Goal: Information Seeking & Learning: Learn about a topic

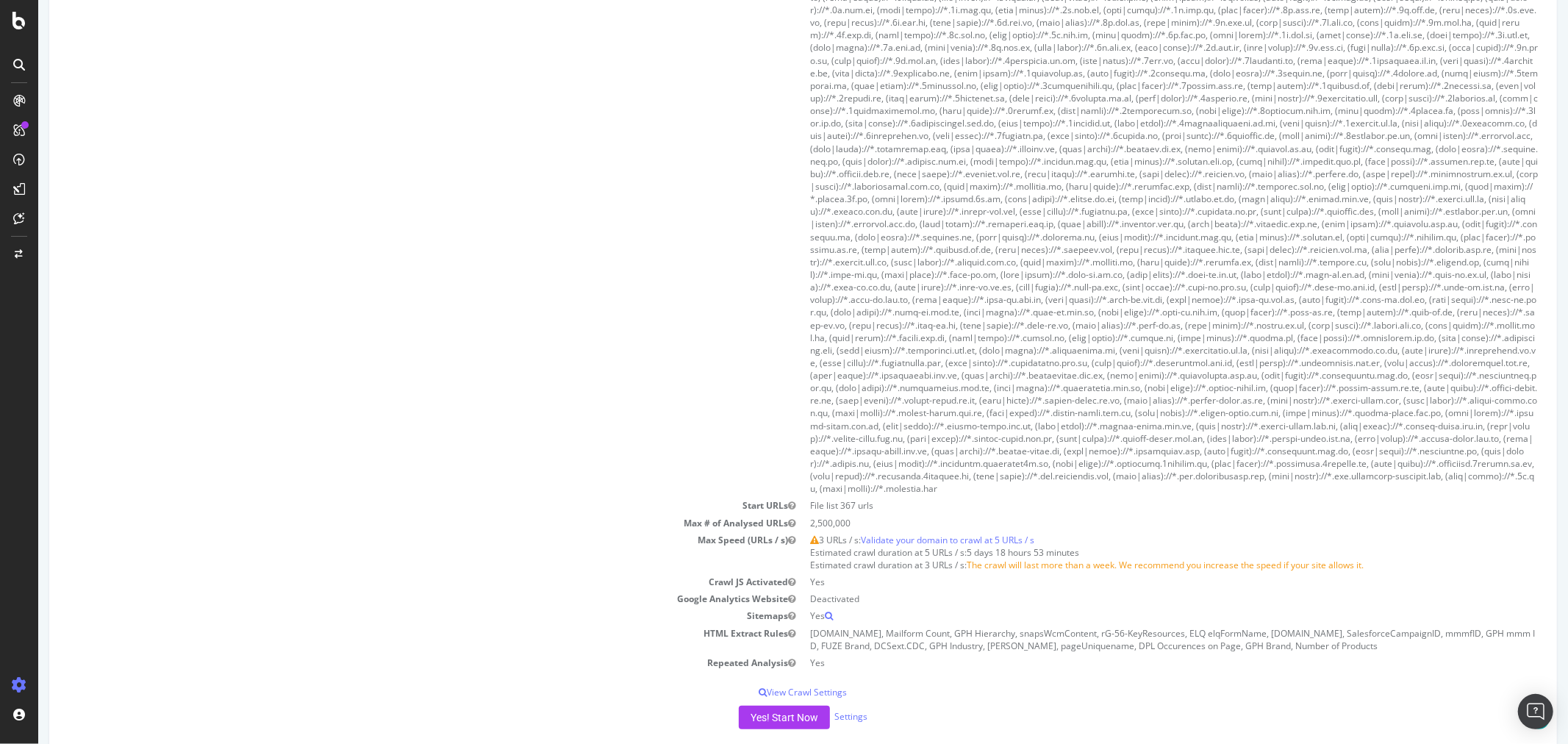
scroll to position [654, 0]
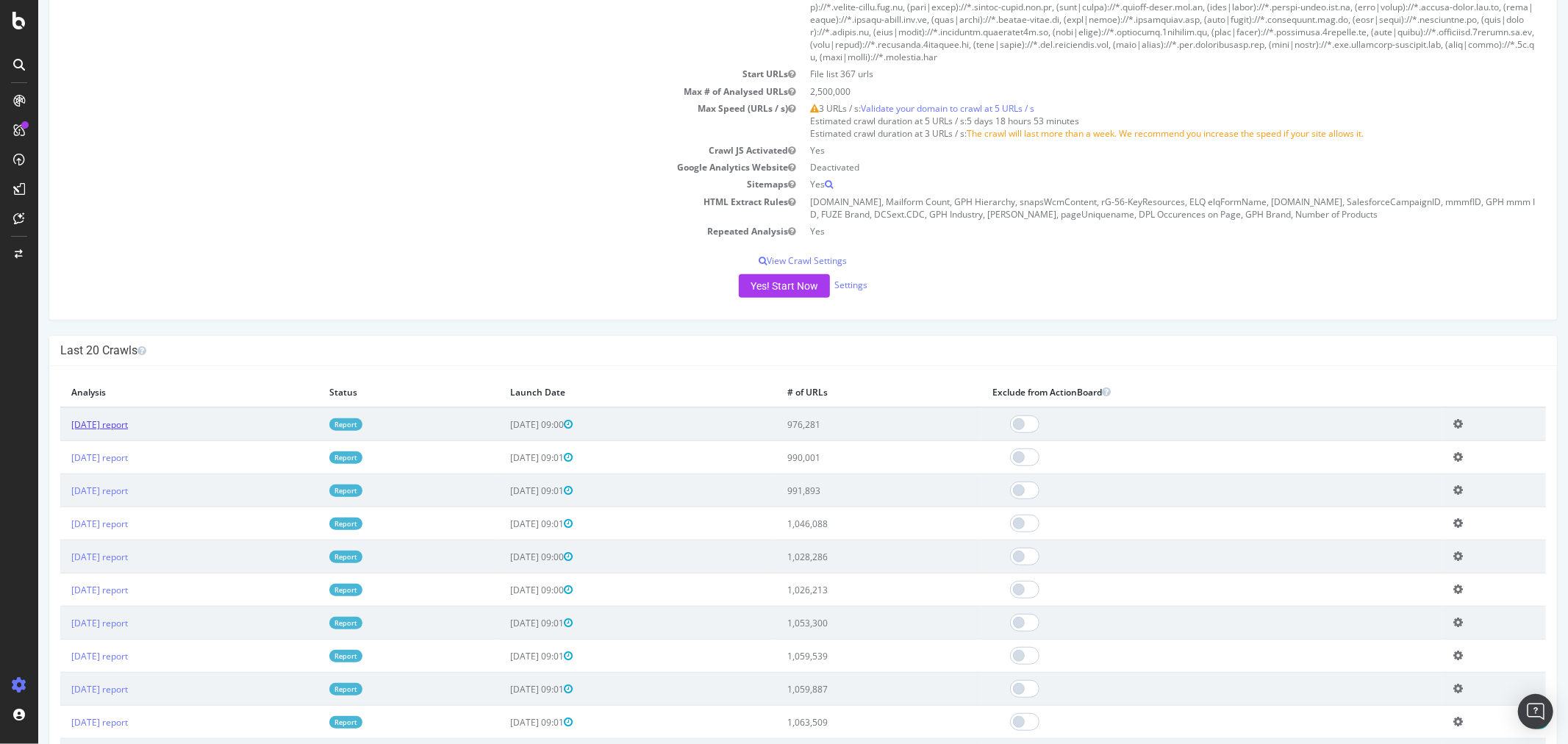
click at [127, 427] on link "2025 Sep. 21st report" at bounding box center [99, 424] width 56 height 13
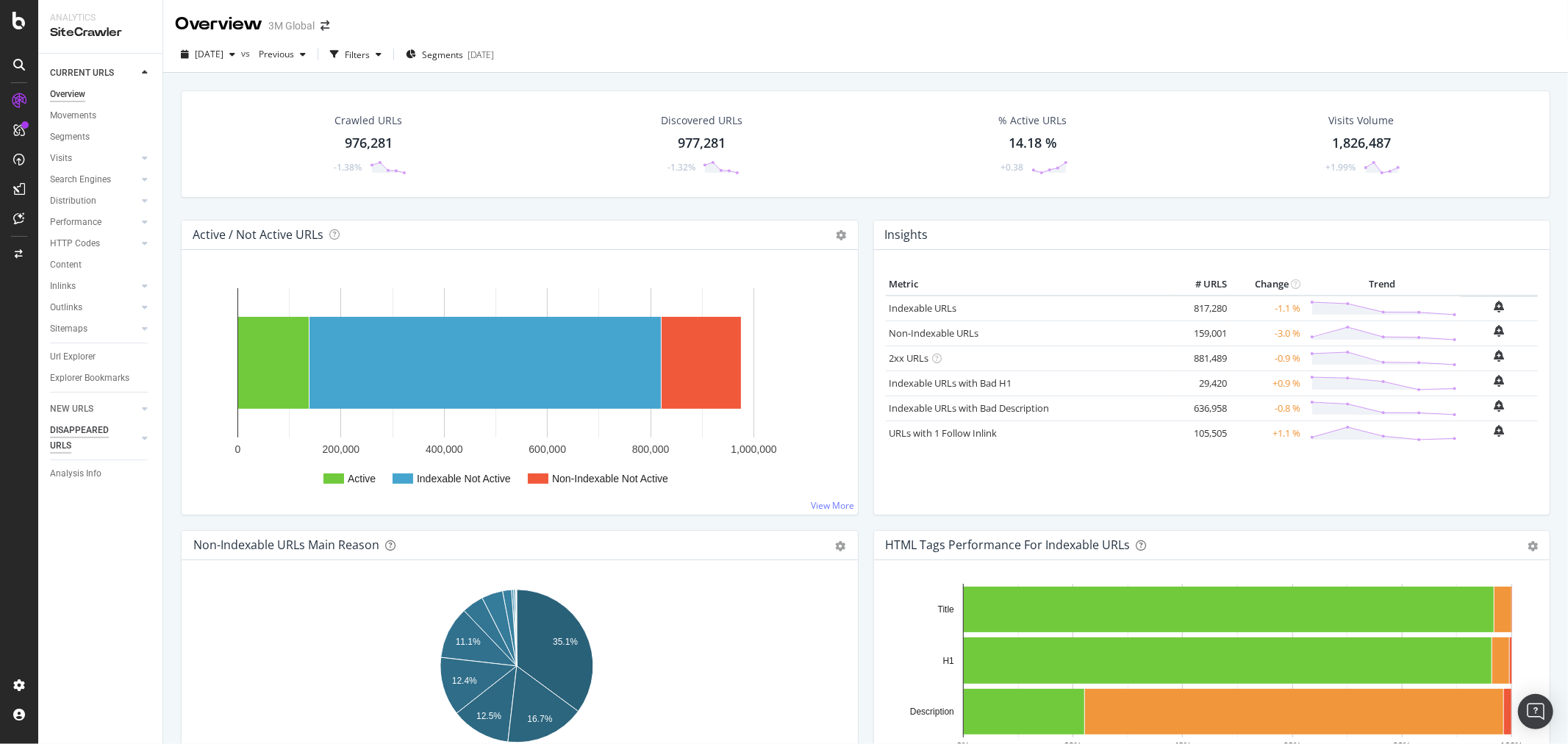
click at [88, 432] on div "DISAPPEARED URLS" at bounding box center [86, 438] width 74 height 31
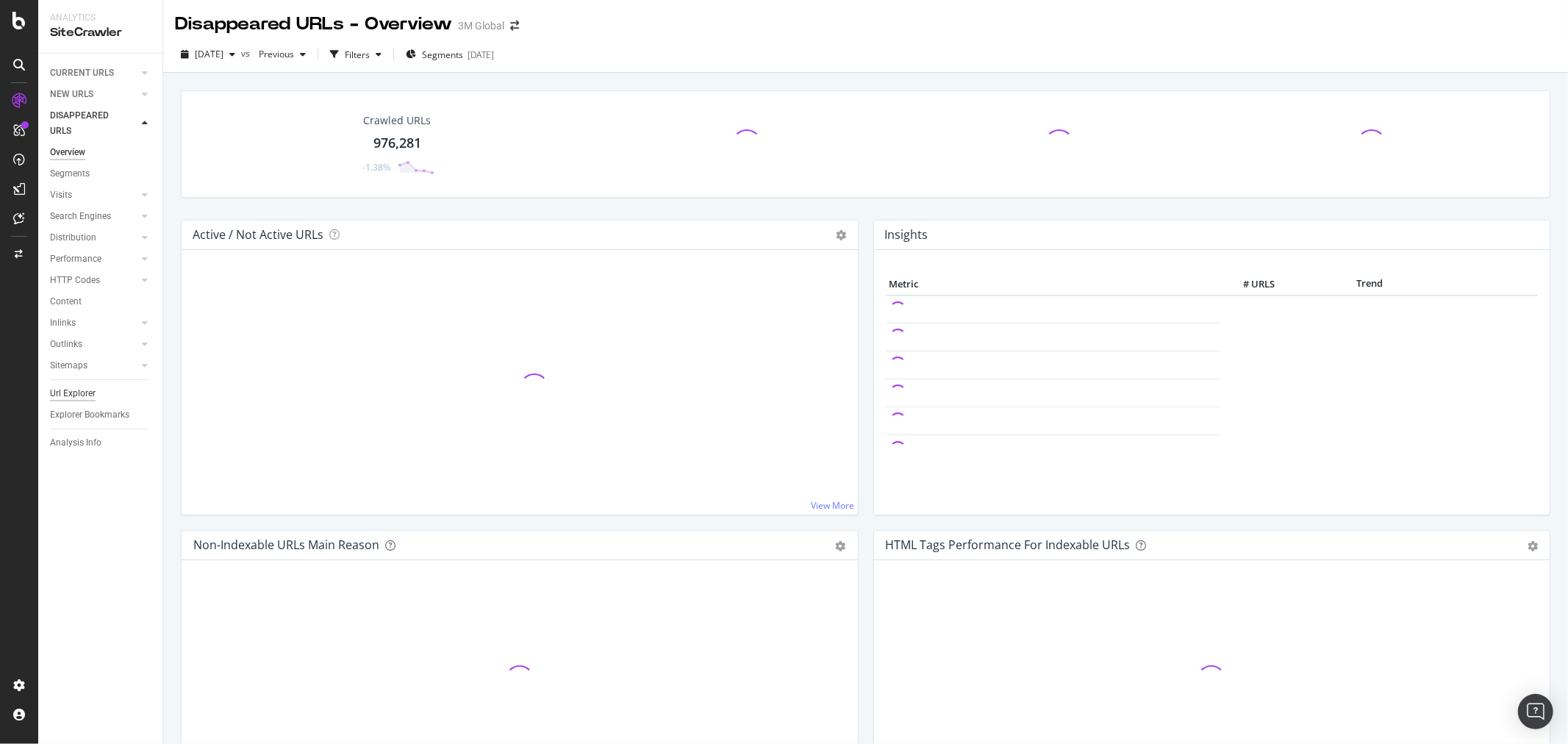
click at [78, 387] on div "Url Explorer" at bounding box center [72, 394] width 46 height 16
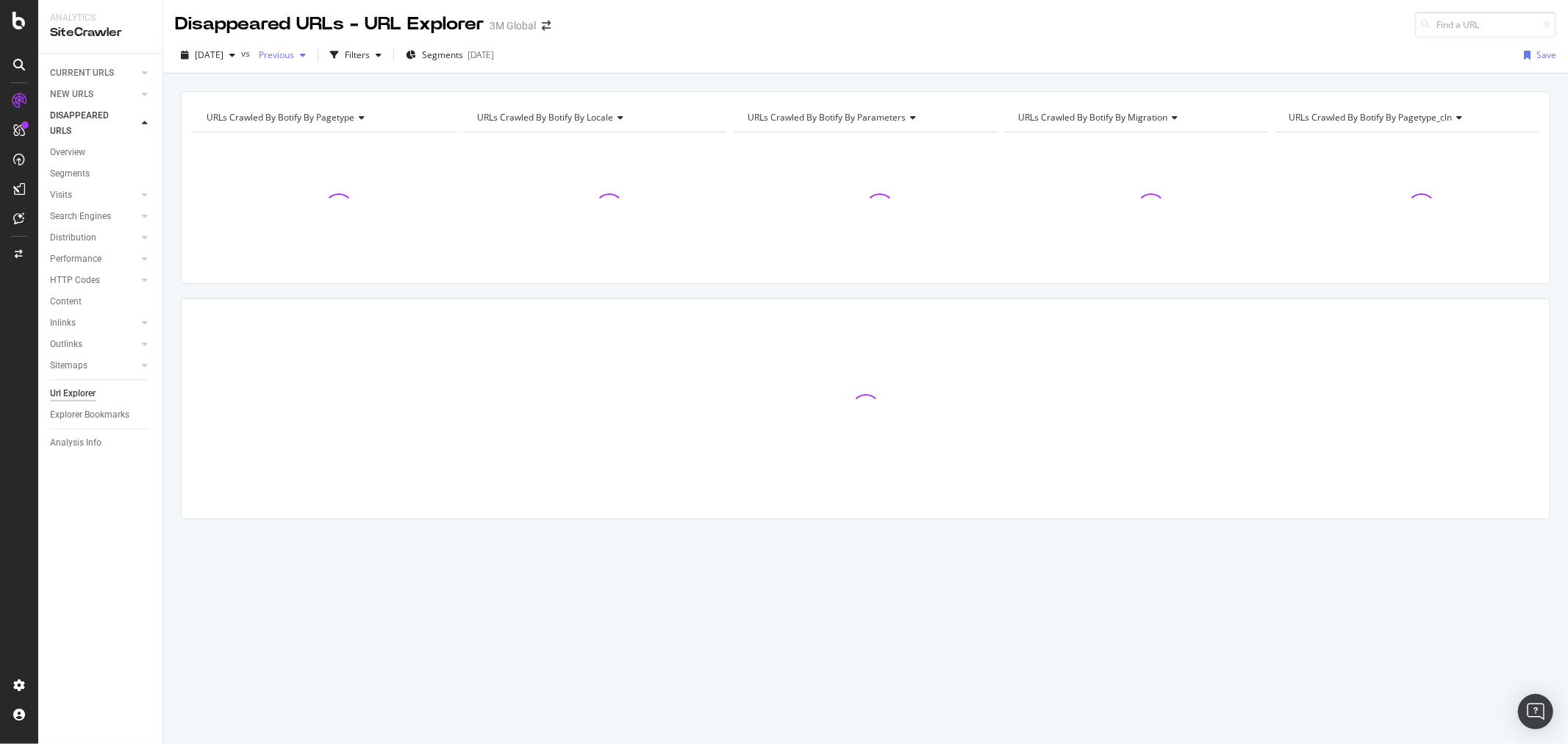
click at [306, 57] on icon "button" at bounding box center [303, 54] width 6 height 9
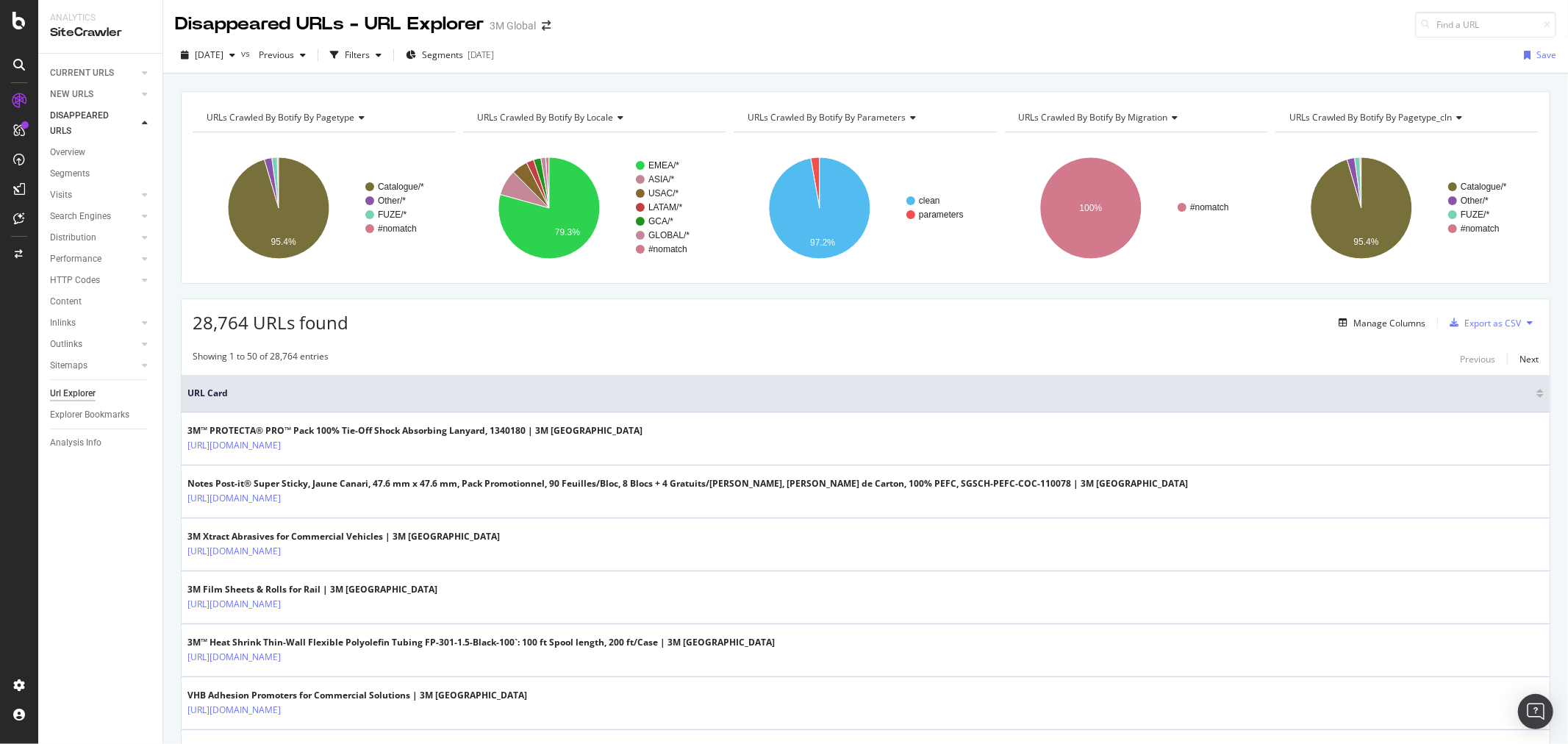
click at [1452, 117] on icon at bounding box center [1457, 118] width 11 height 9
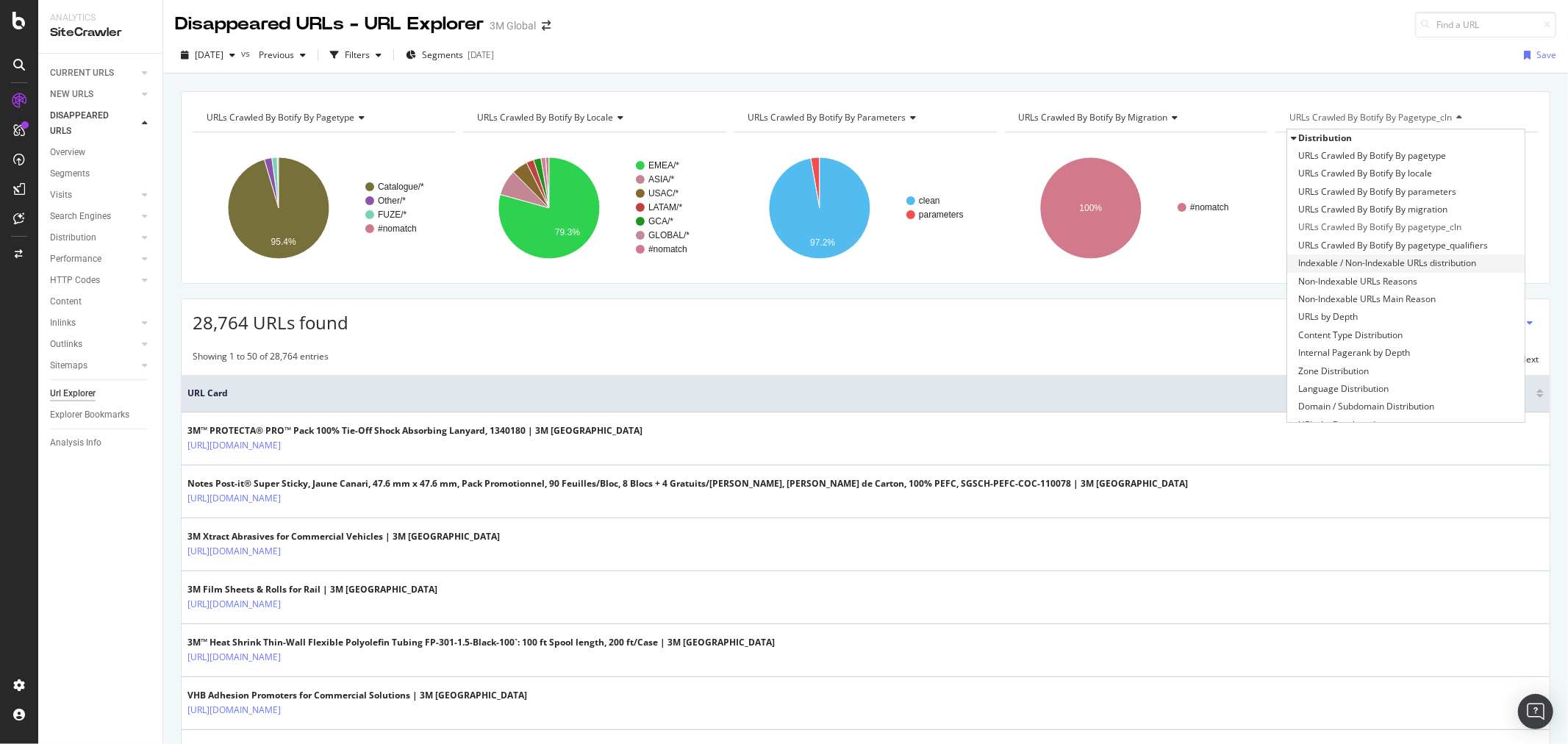
click at [1425, 262] on span "Indexable / Non-Indexable URLs distribution" at bounding box center [1386, 263] width 178 height 15
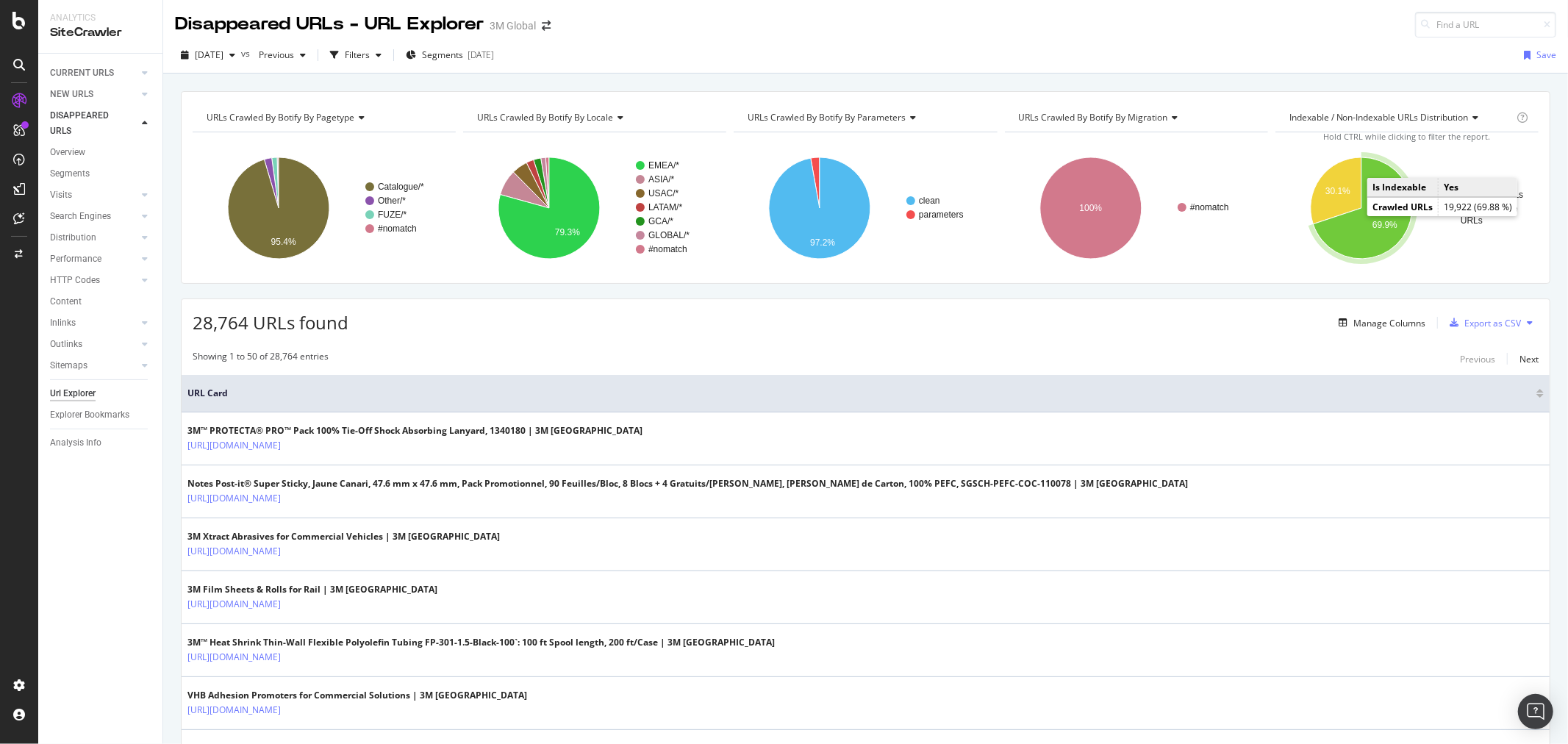
click at [1354, 230] on icon "A chart." at bounding box center [1362, 208] width 98 height 102
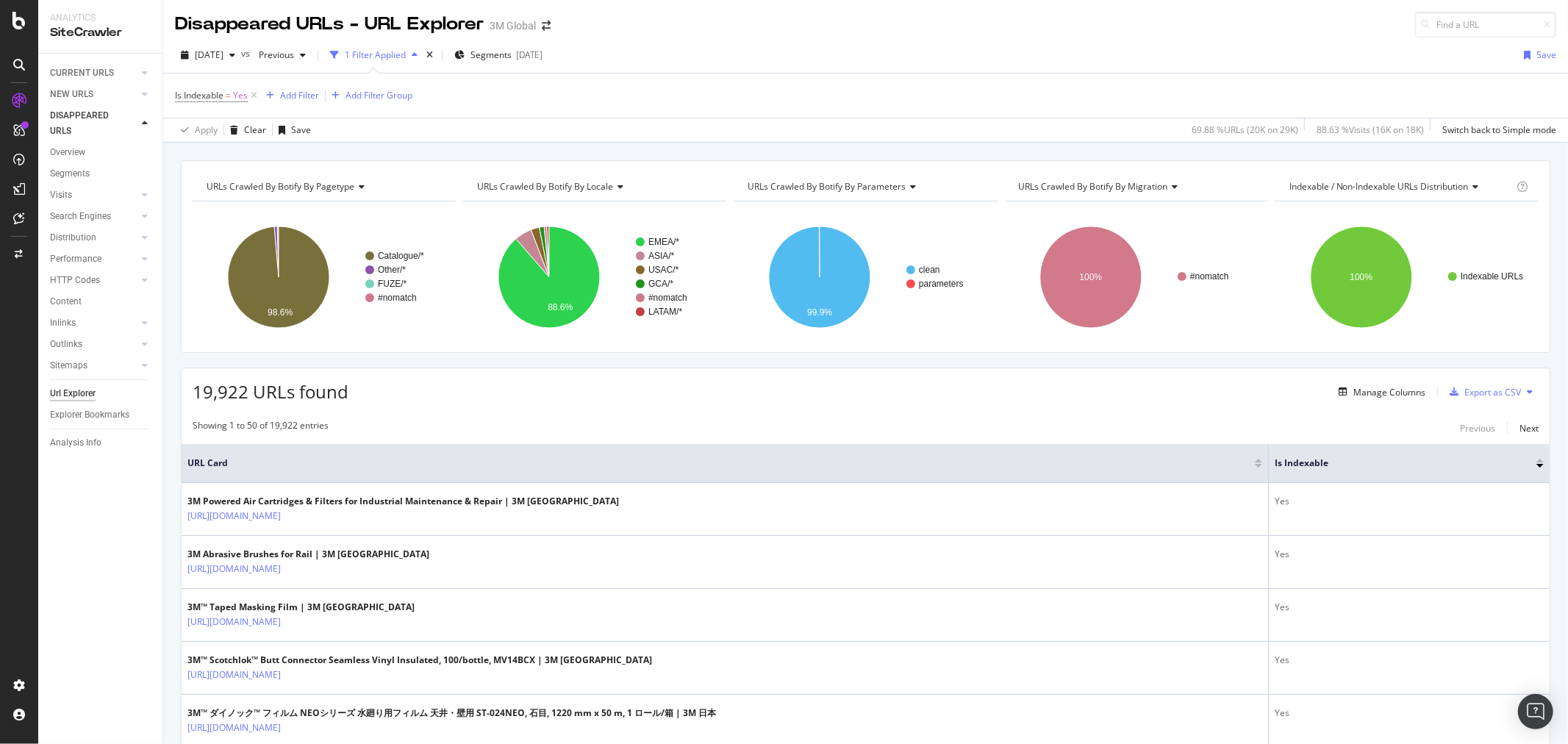
click at [1168, 189] on icon at bounding box center [1173, 186] width 11 height 9
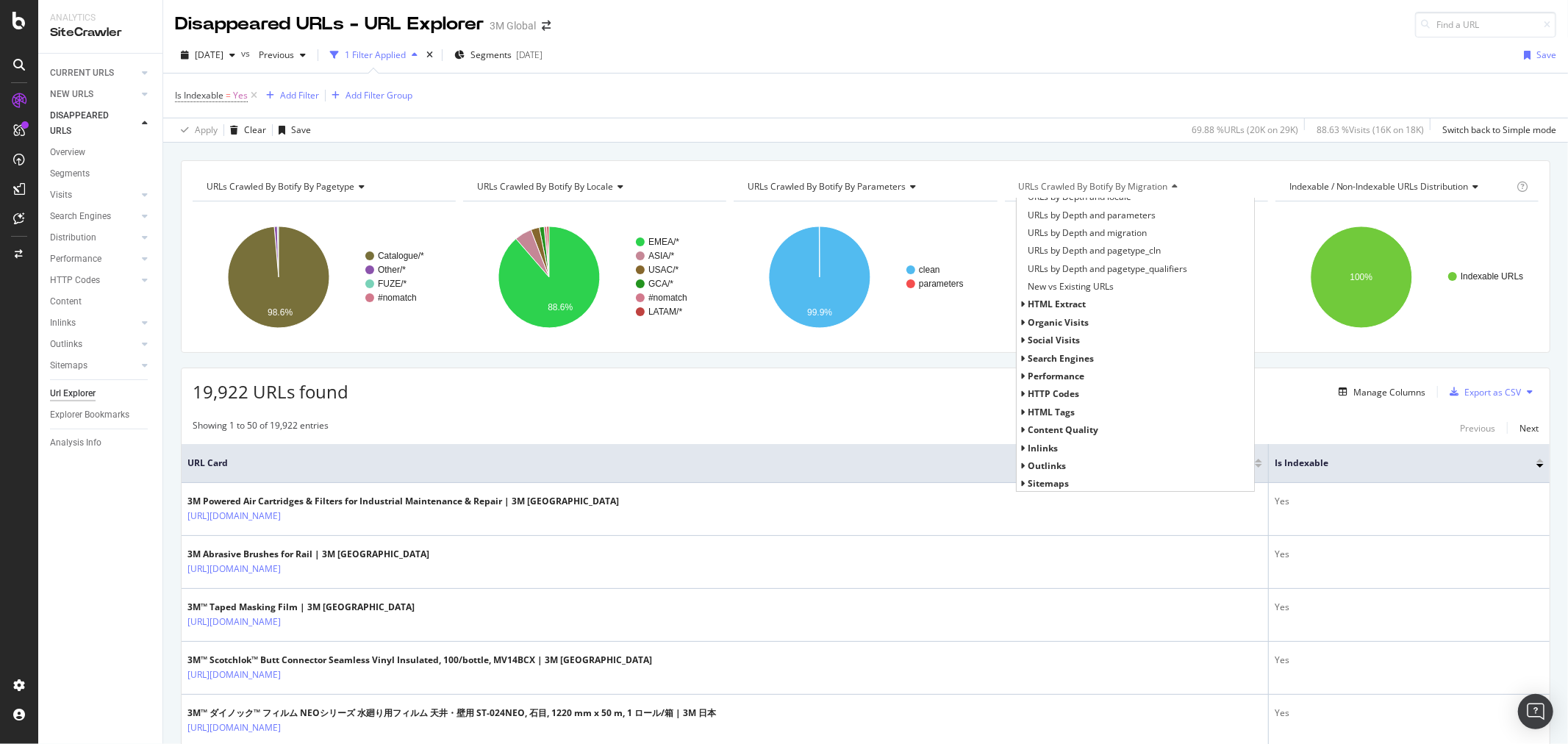
scroll to position [317, 0]
click at [1020, 302] on icon at bounding box center [1022, 302] width 5 height 9
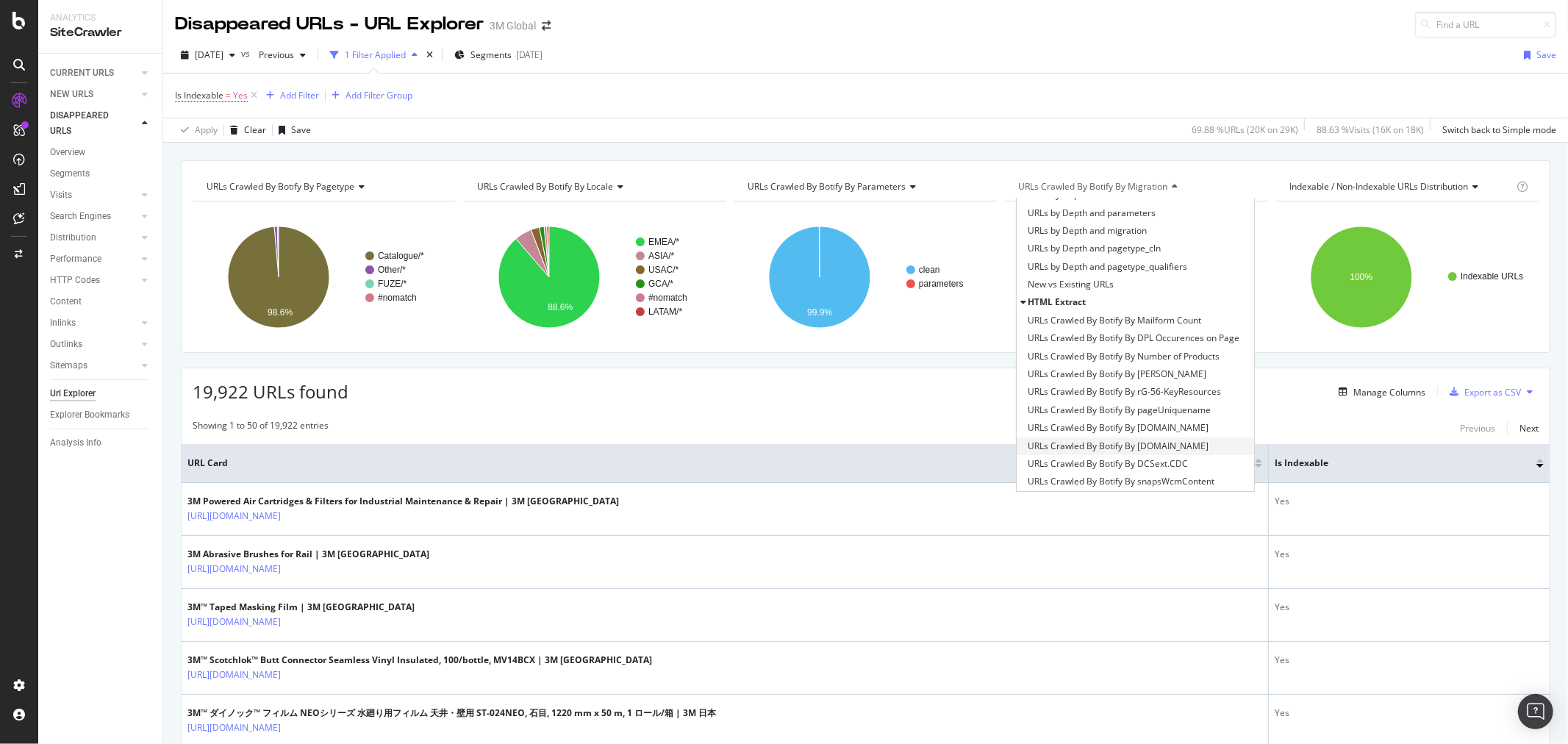
click at [1166, 445] on span "URLs Crawled By Botify By DCSext.Business" at bounding box center [1118, 446] width 181 height 15
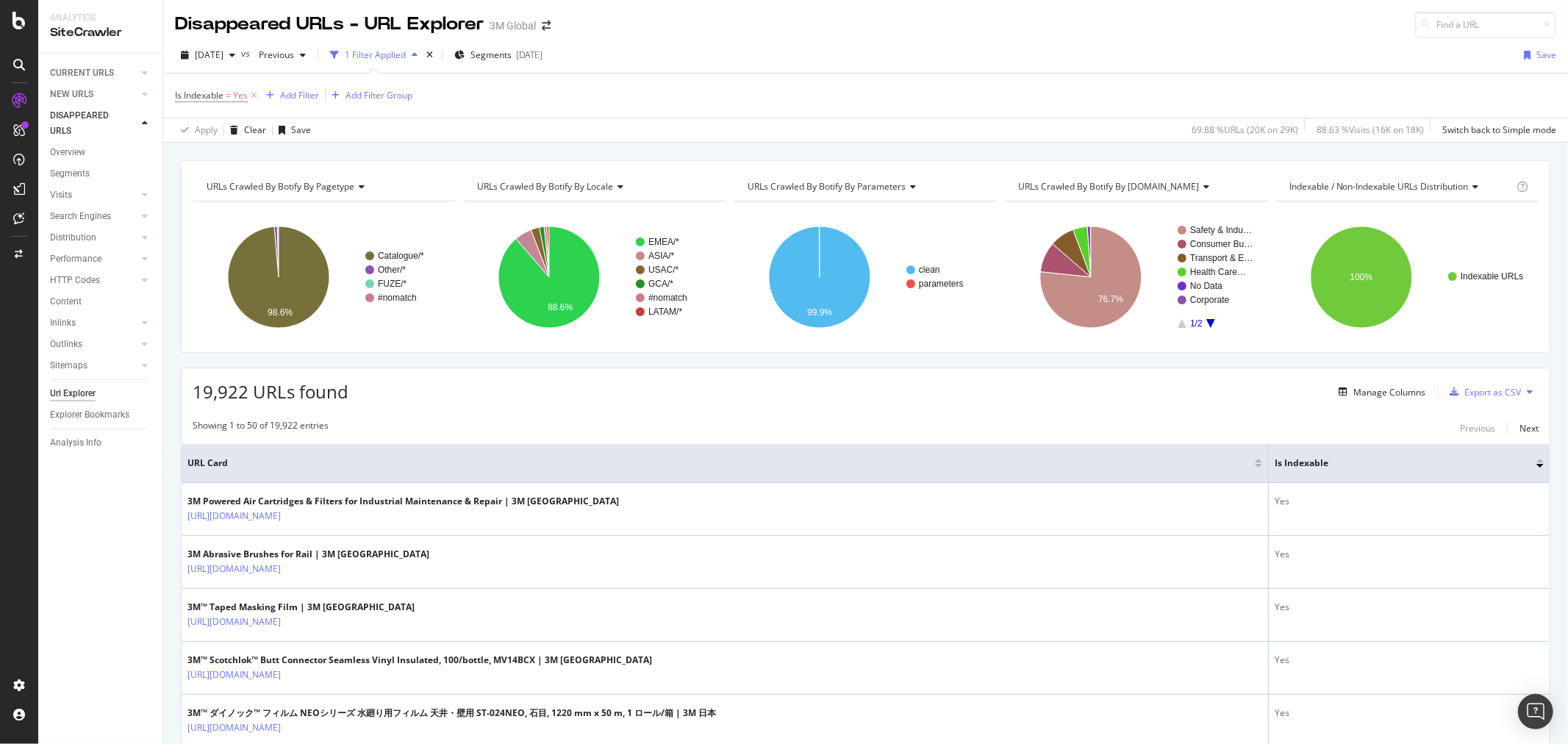
click at [619, 188] on icon at bounding box center [618, 186] width 11 height 9
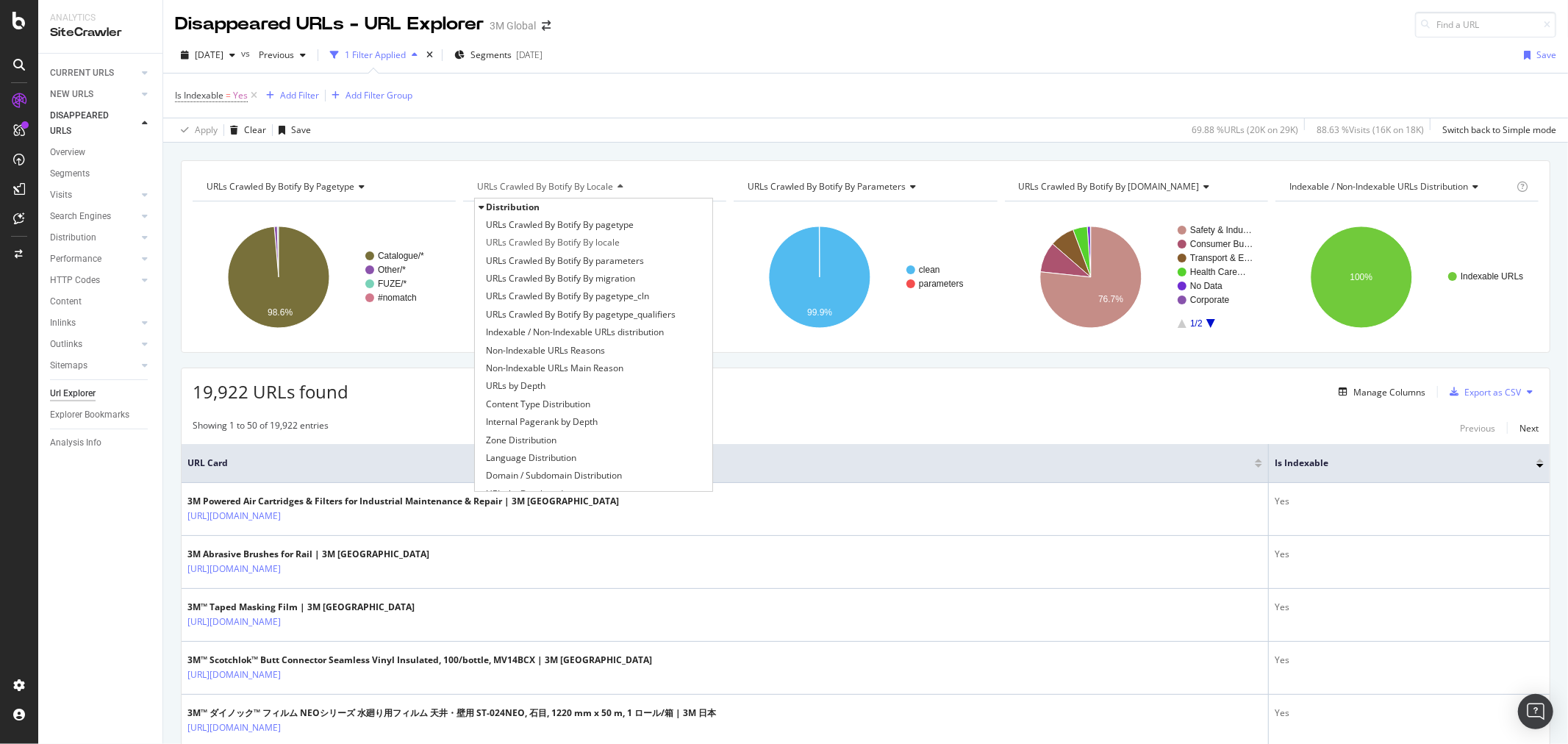
click at [619, 188] on icon at bounding box center [618, 186] width 11 height 9
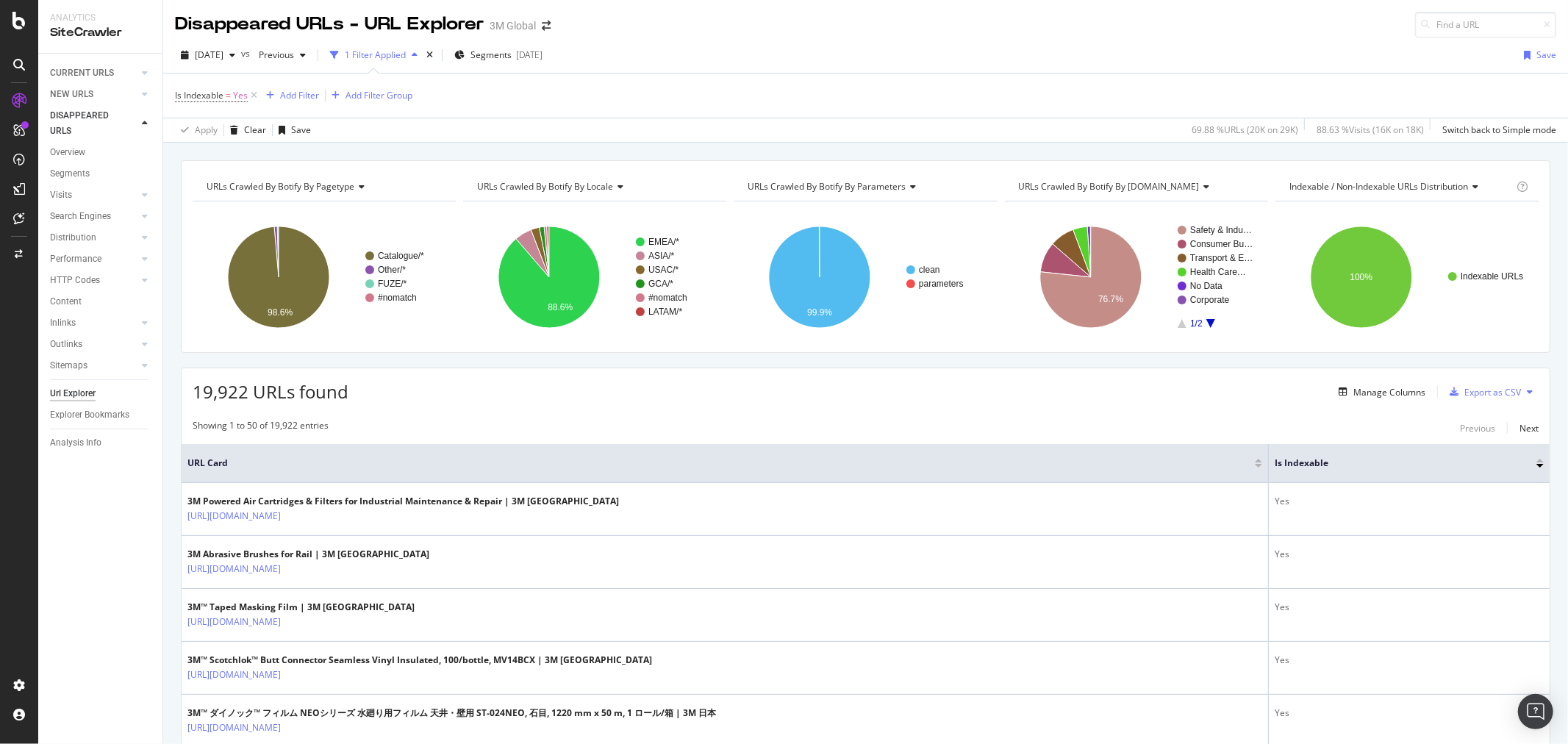
click at [619, 188] on icon at bounding box center [618, 186] width 11 height 9
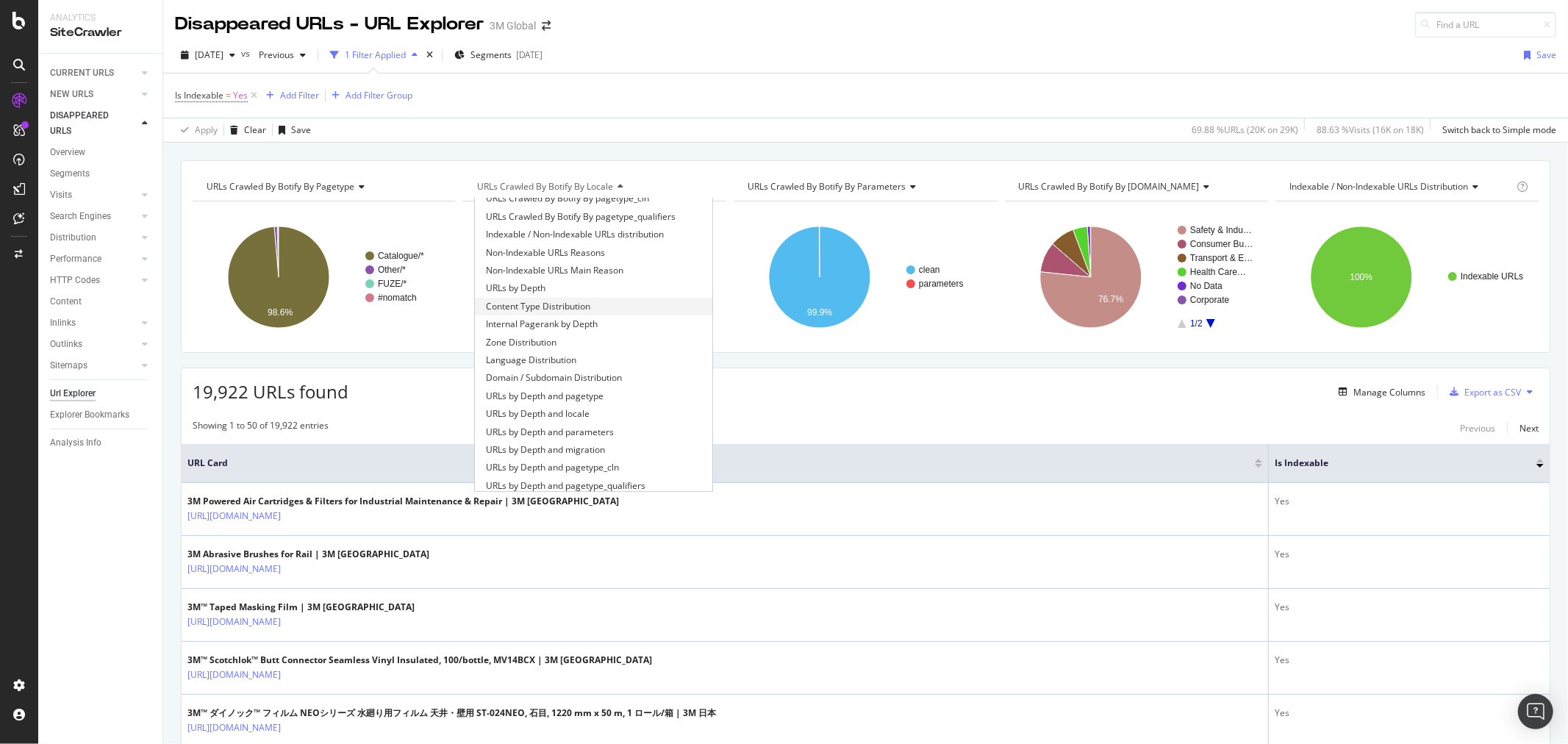
scroll to position [163, 0]
click at [625, 313] on div "Domain / Subdomain Distribution" at bounding box center [593, 313] width 238 height 17
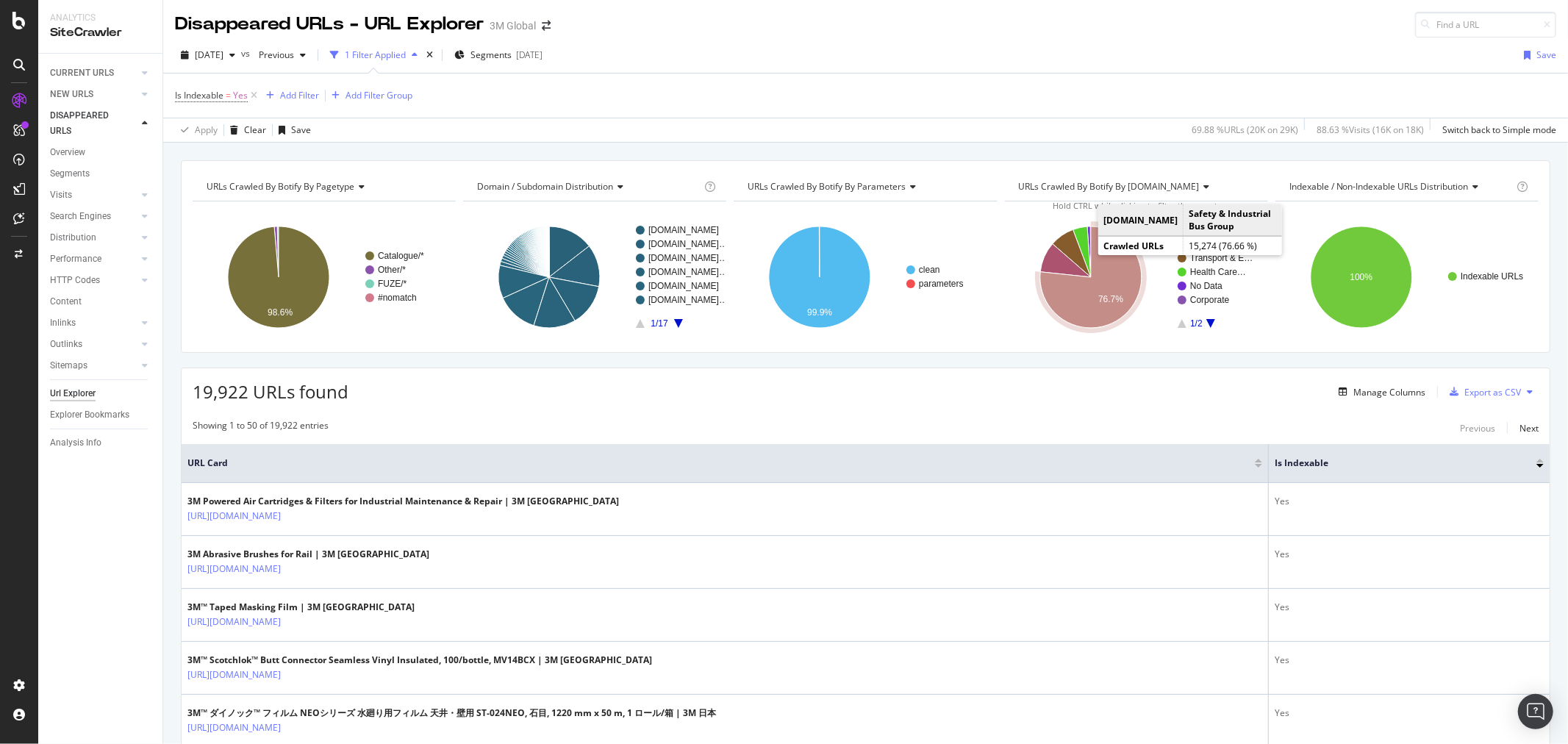
click at [1107, 266] on icon "A chart." at bounding box center [1091, 277] width 102 height 102
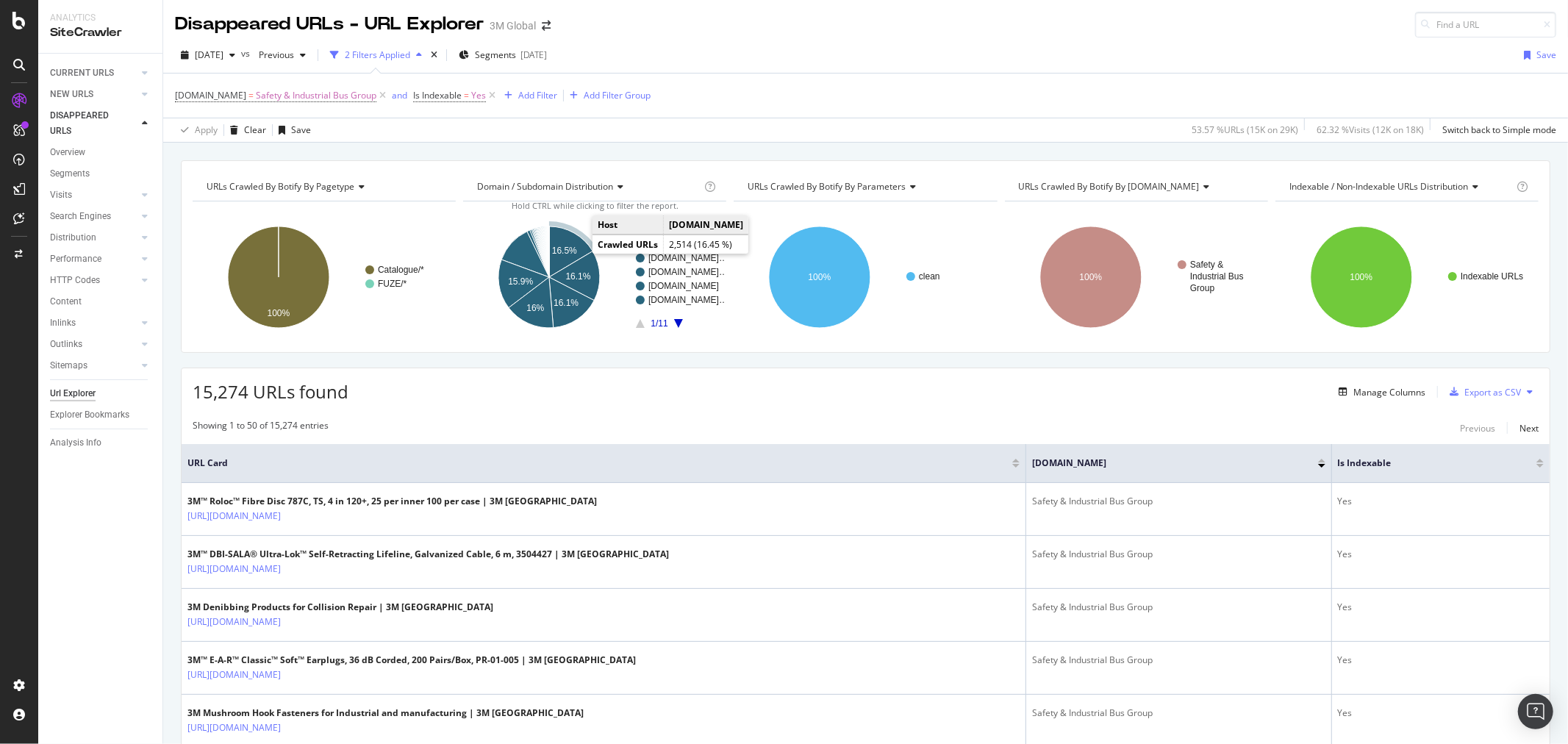
click at [560, 250] on text "16.5%" at bounding box center [565, 251] width 25 height 11
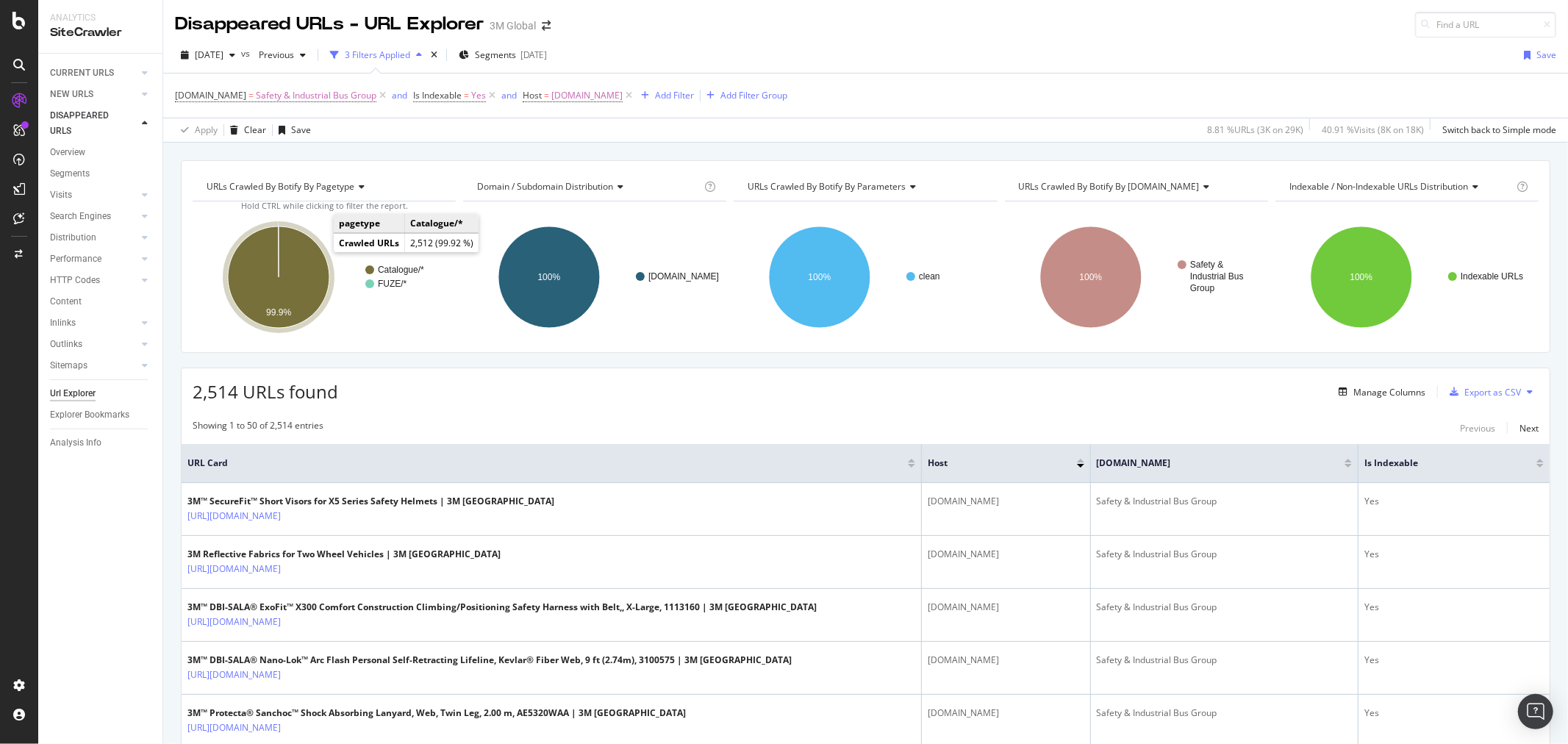
click at [302, 254] on icon "A chart." at bounding box center [279, 277] width 102 height 102
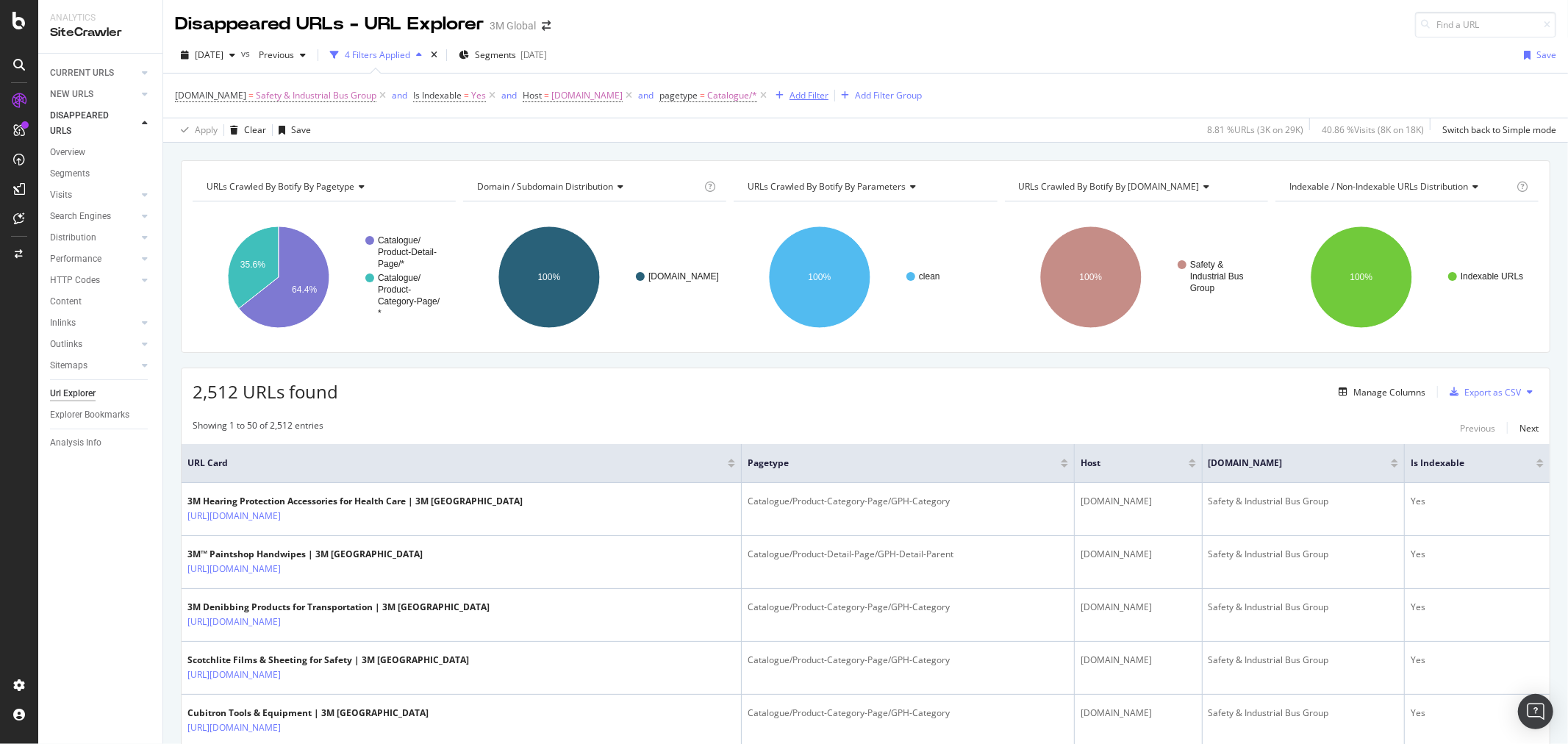
click at [800, 97] on div "Add Filter" at bounding box center [809, 95] width 39 height 13
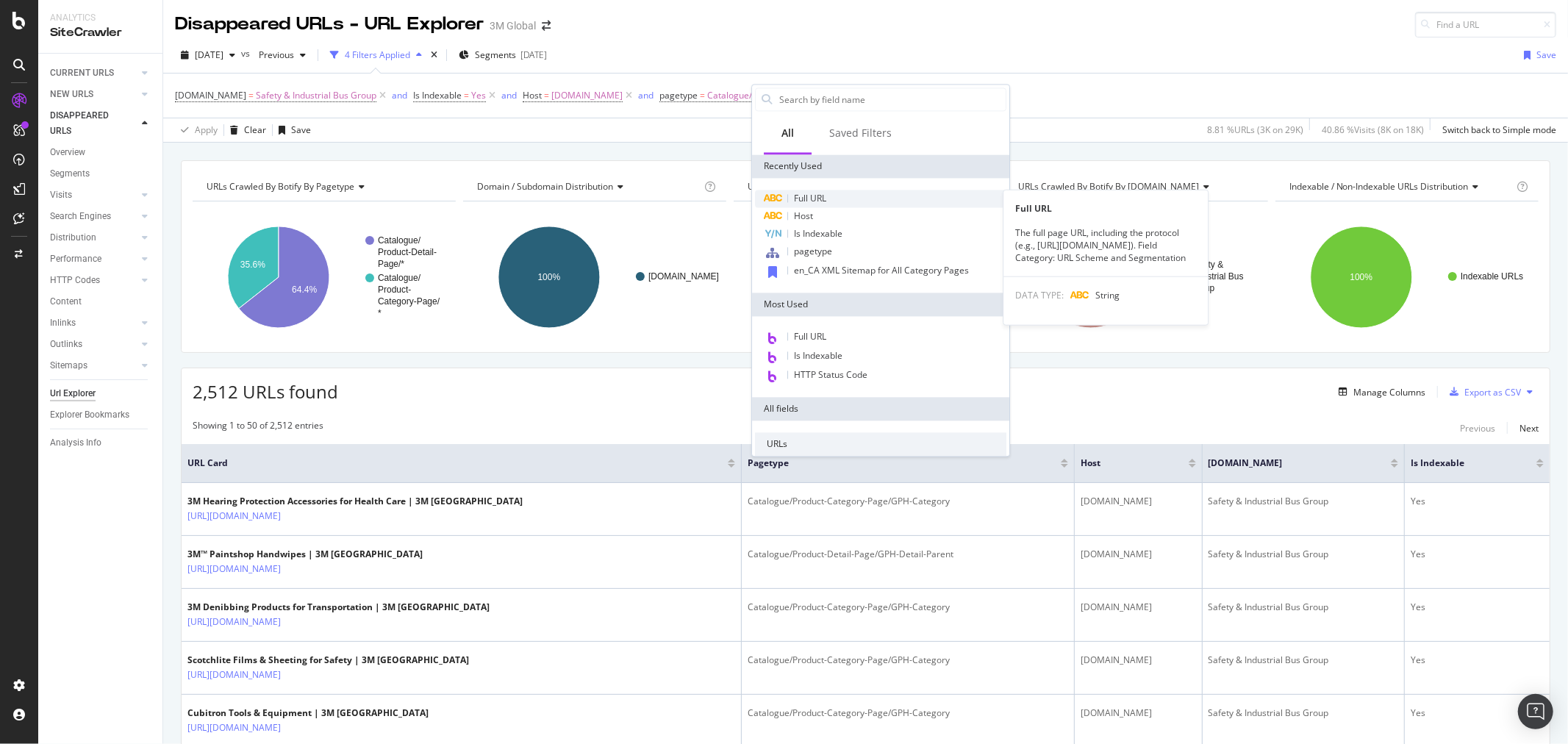
click at [838, 193] on div "Full URL" at bounding box center [881, 198] width 251 height 17
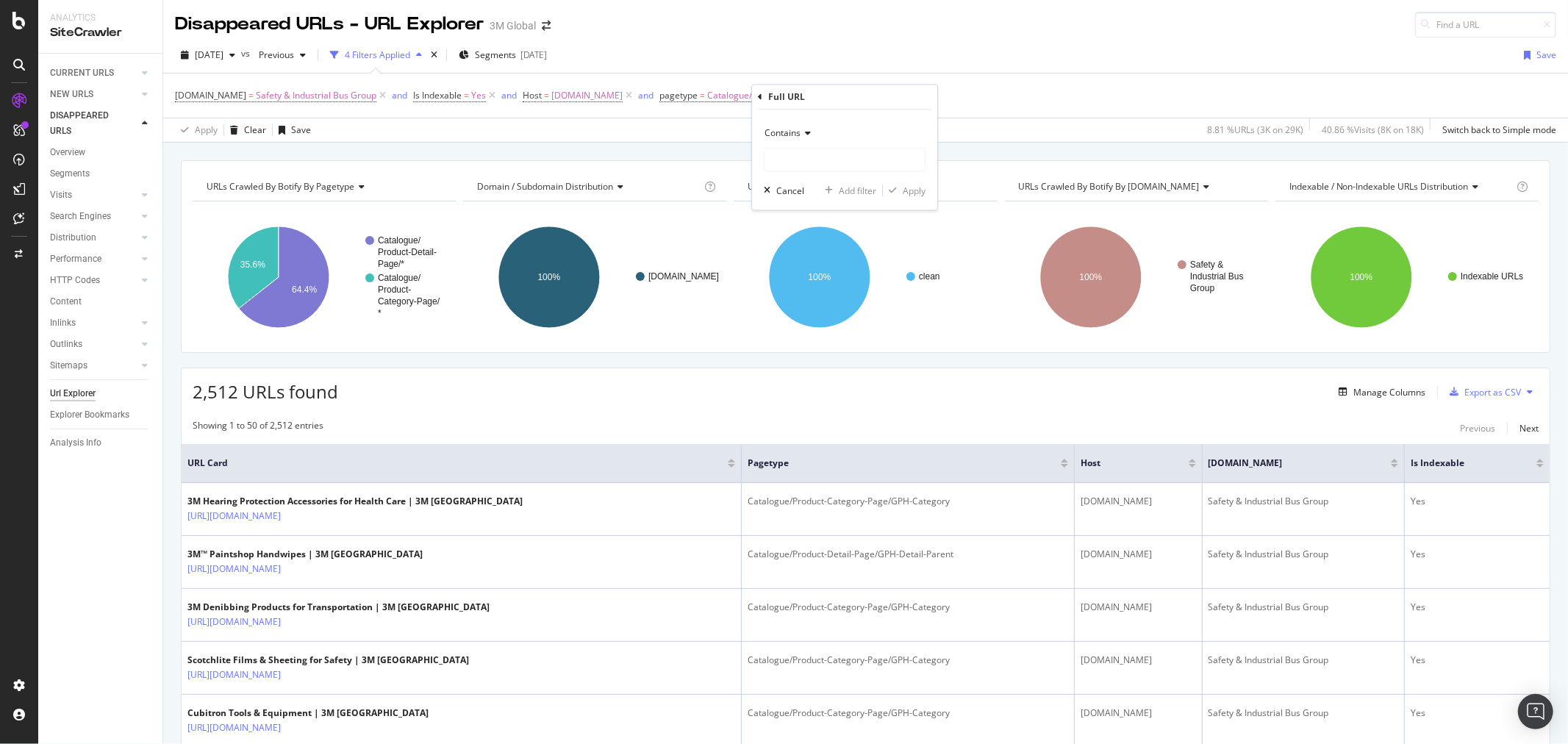
click at [805, 128] on div "Contains" at bounding box center [845, 134] width 162 height 23
click at [832, 320] on div "Matches regex" at bounding box center [847, 318] width 157 height 19
click at [795, 160] on input "text" at bounding box center [845, 160] width 160 height 23
type input "www.3m.com/3M/en_US/|www.3mcanada.ca"
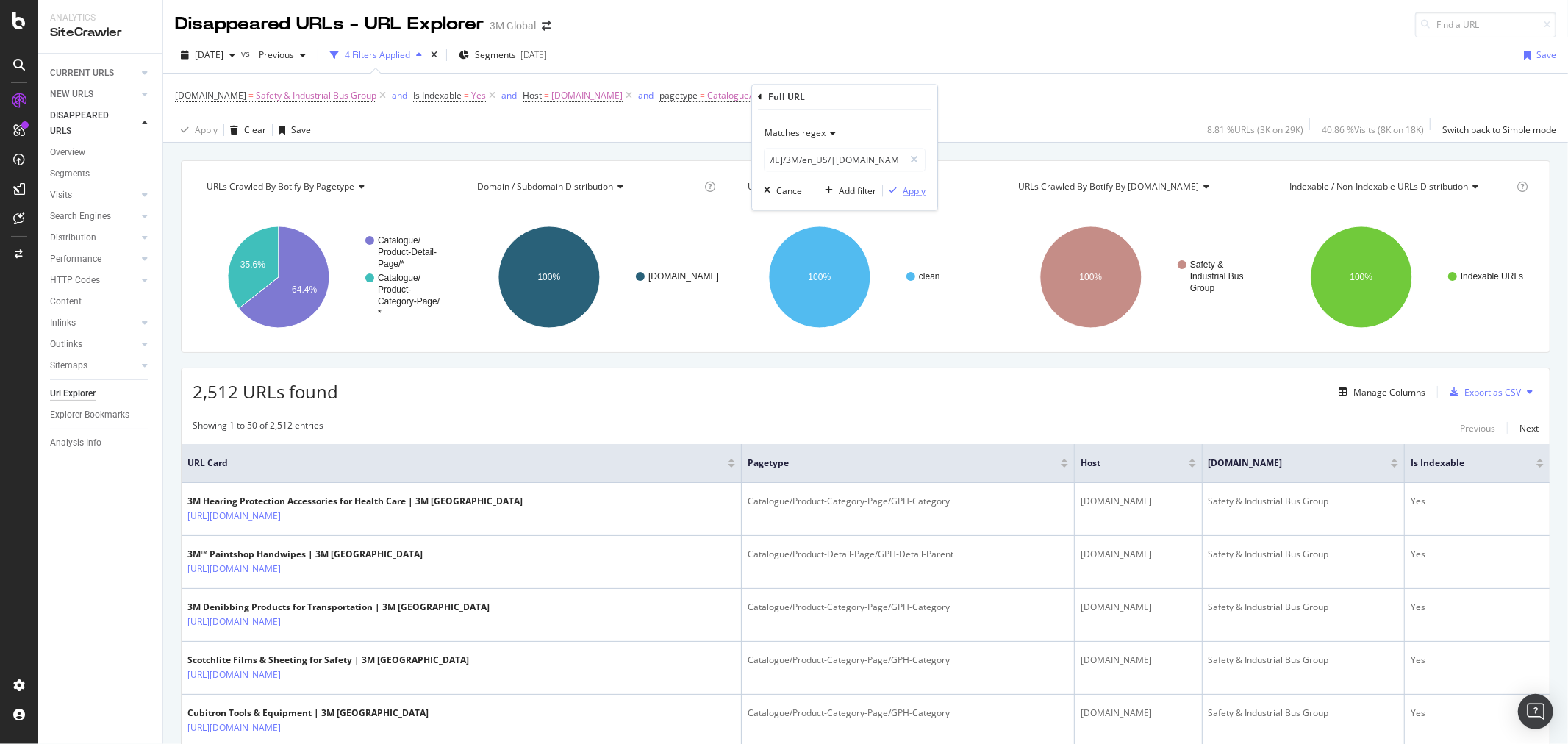
click at [917, 189] on div "Apply" at bounding box center [914, 190] width 22 height 13
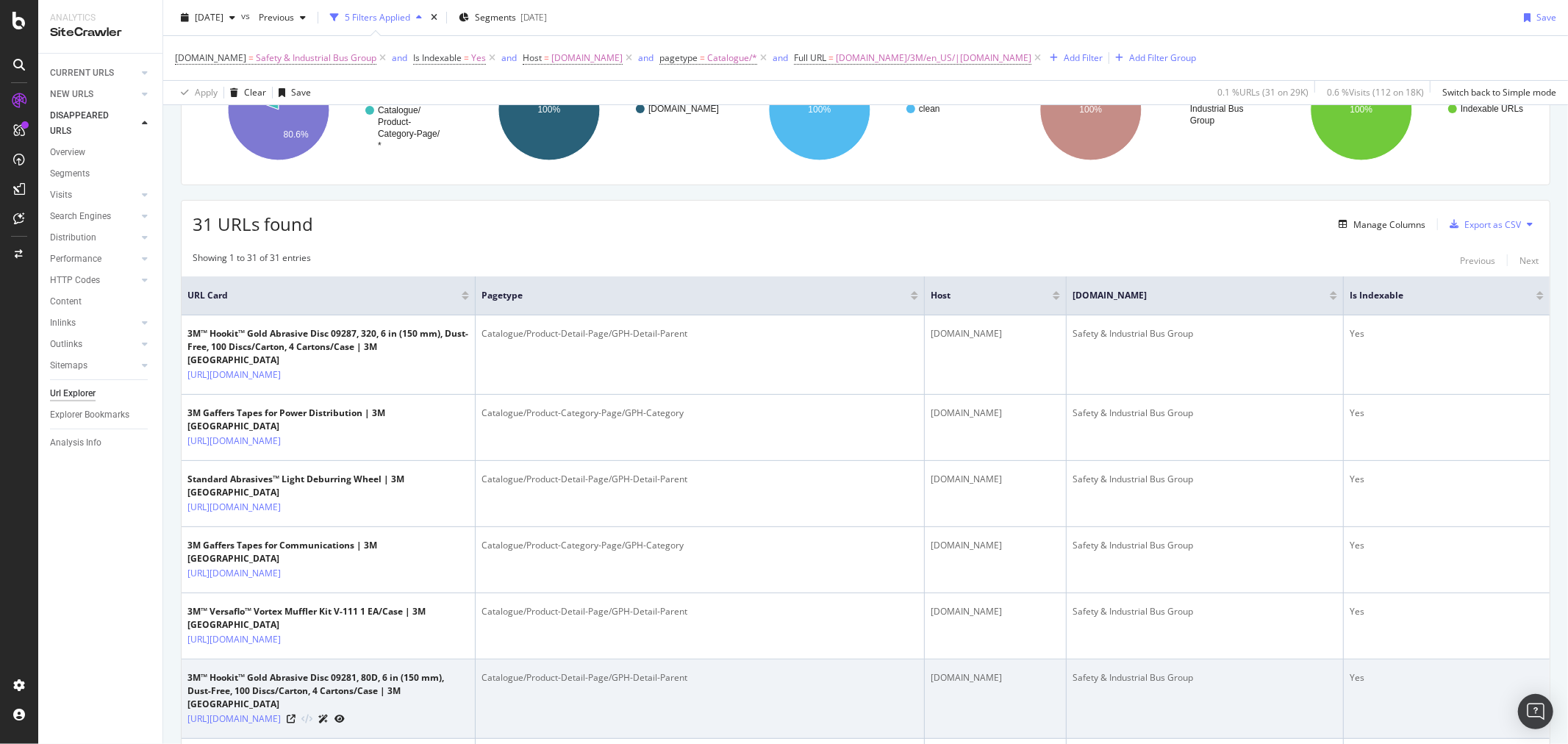
scroll to position [172, 0]
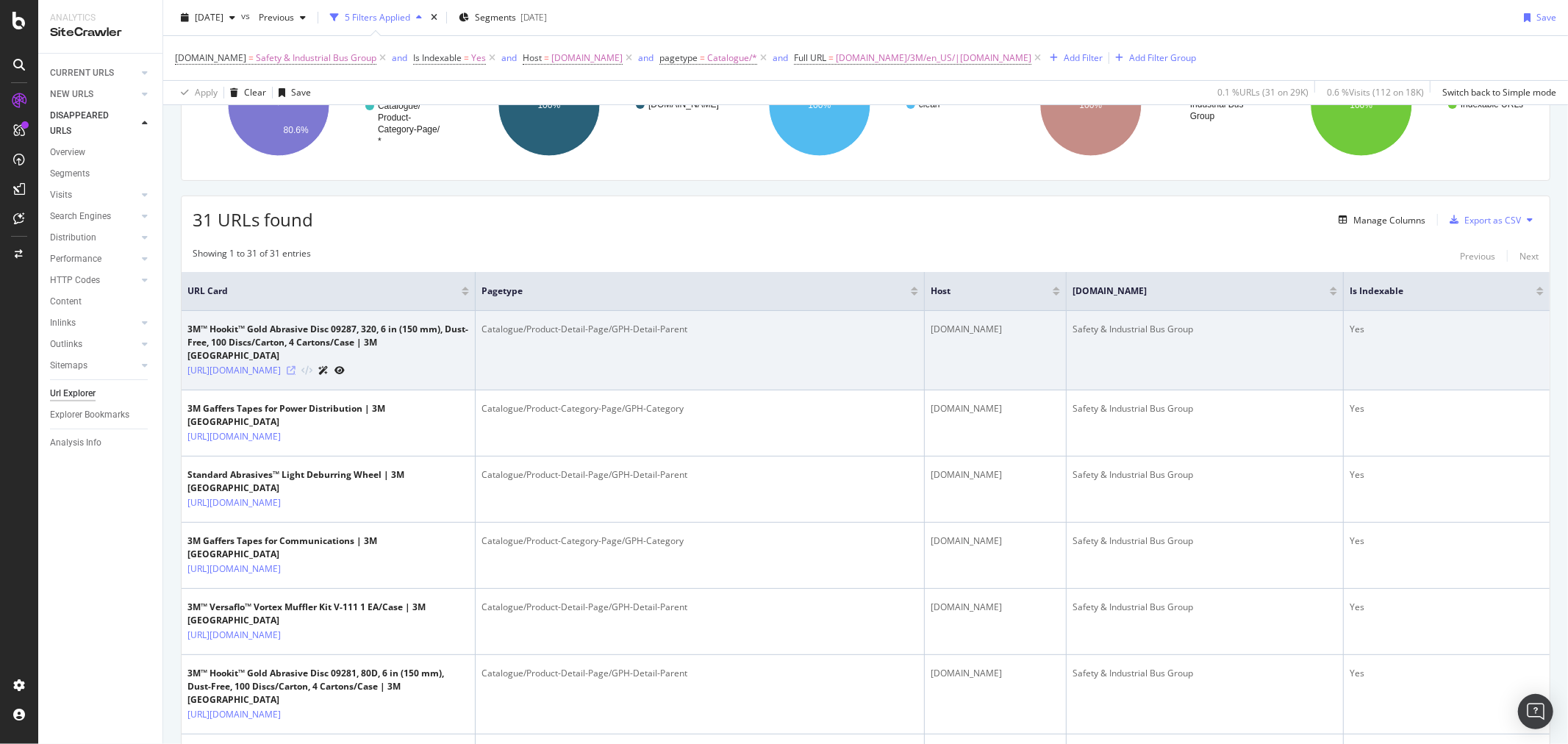
click at [295, 366] on icon at bounding box center [290, 370] width 9 height 9
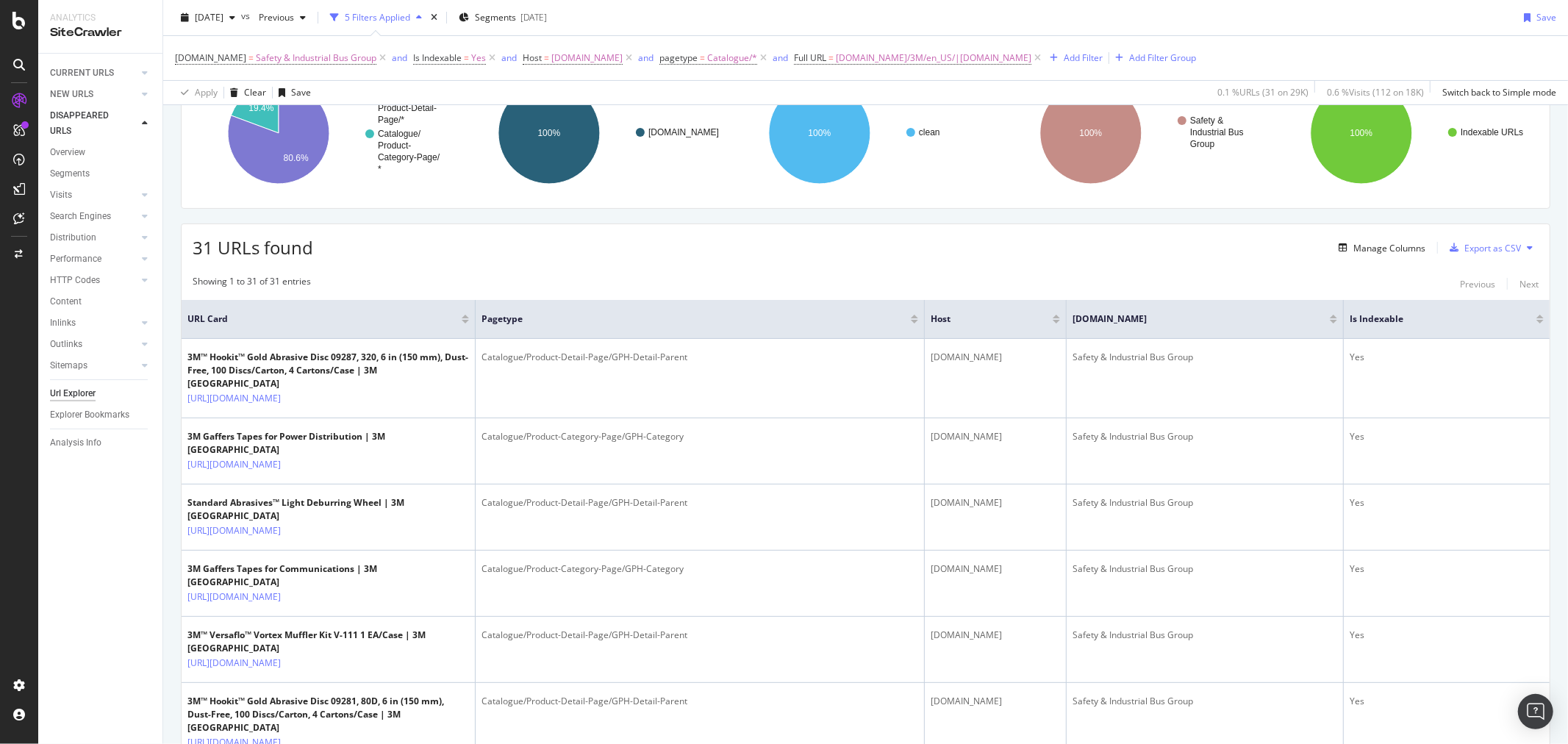
scroll to position [0, 0]
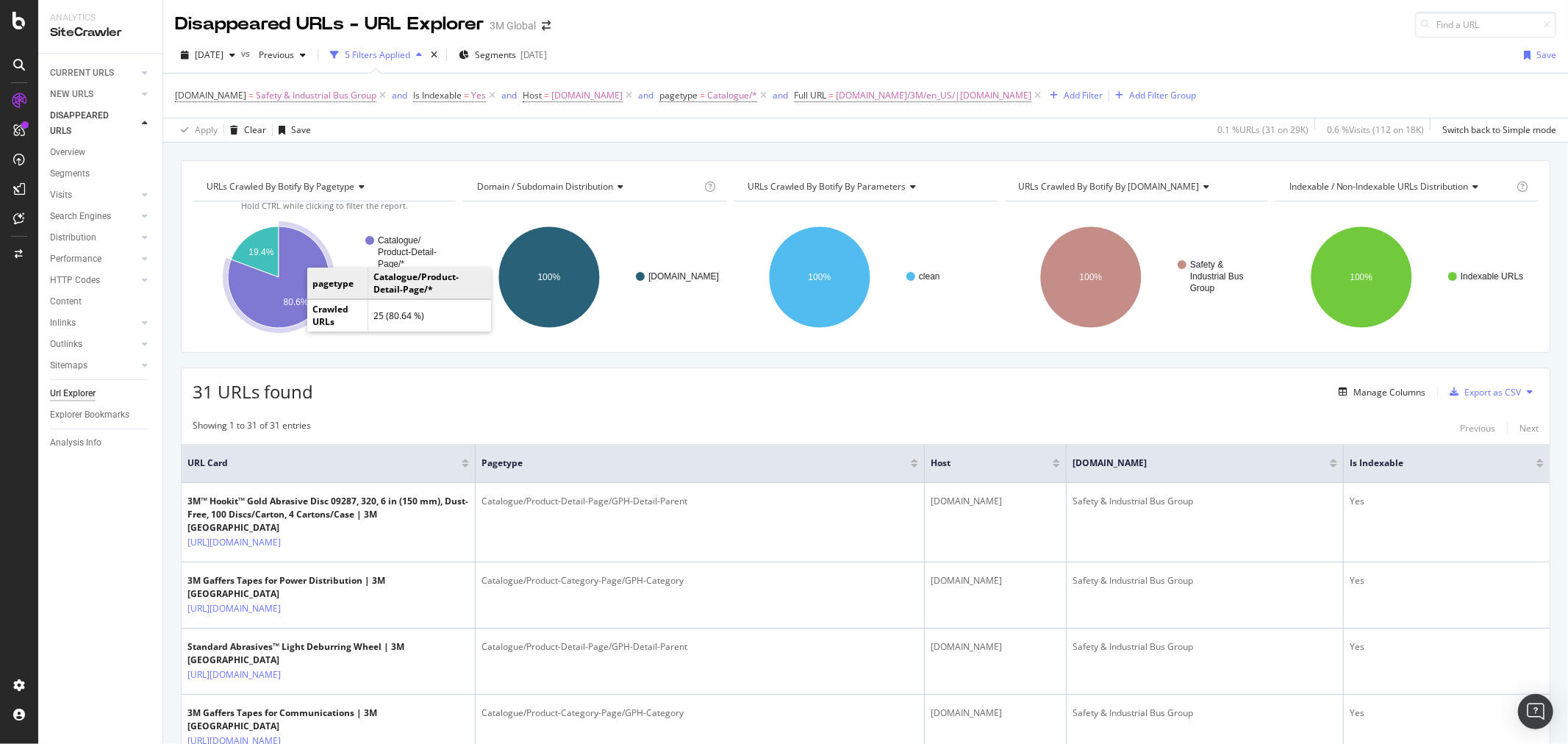
click at [295, 266] on icon "A chart." at bounding box center [279, 277] width 102 height 102
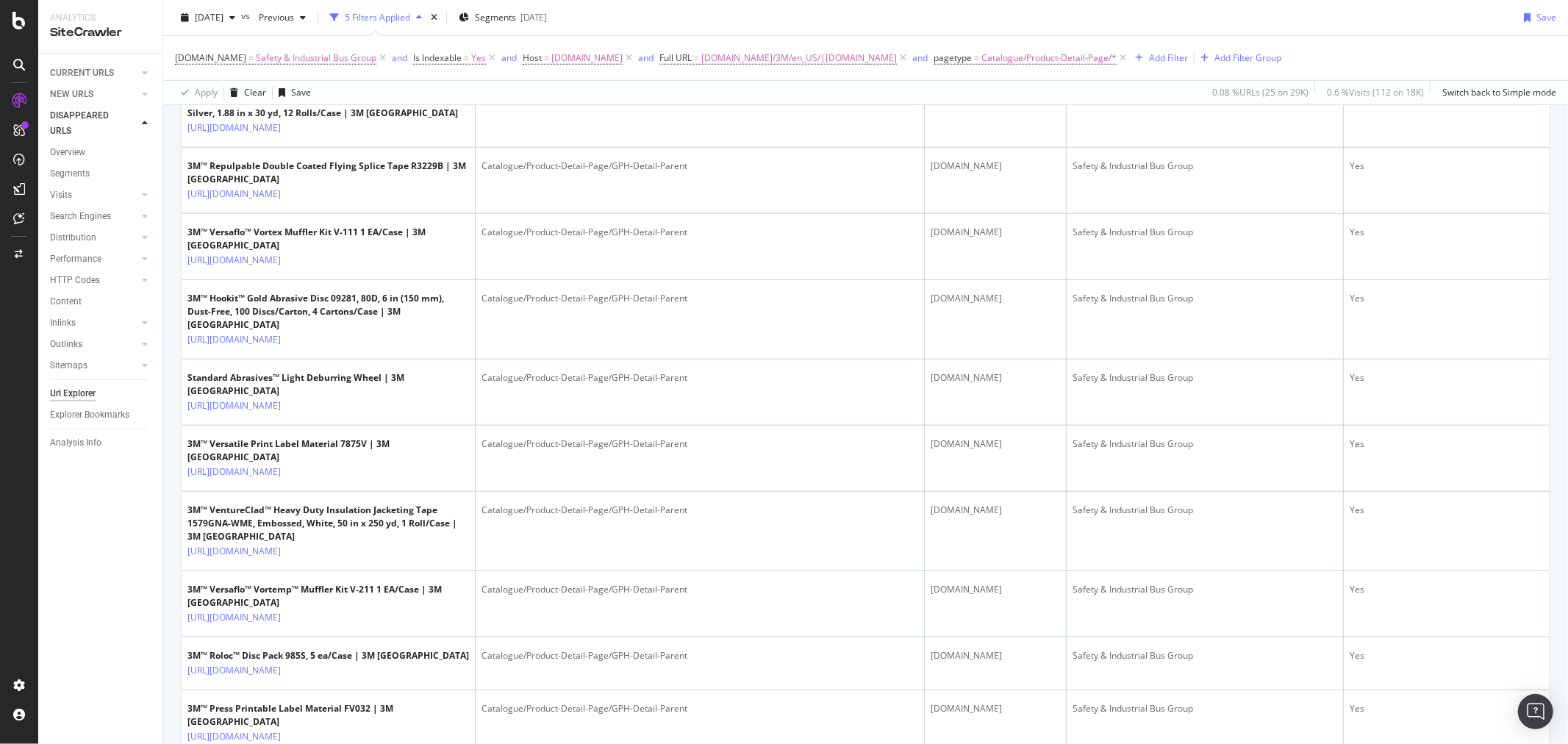
scroll to position [1349, 0]
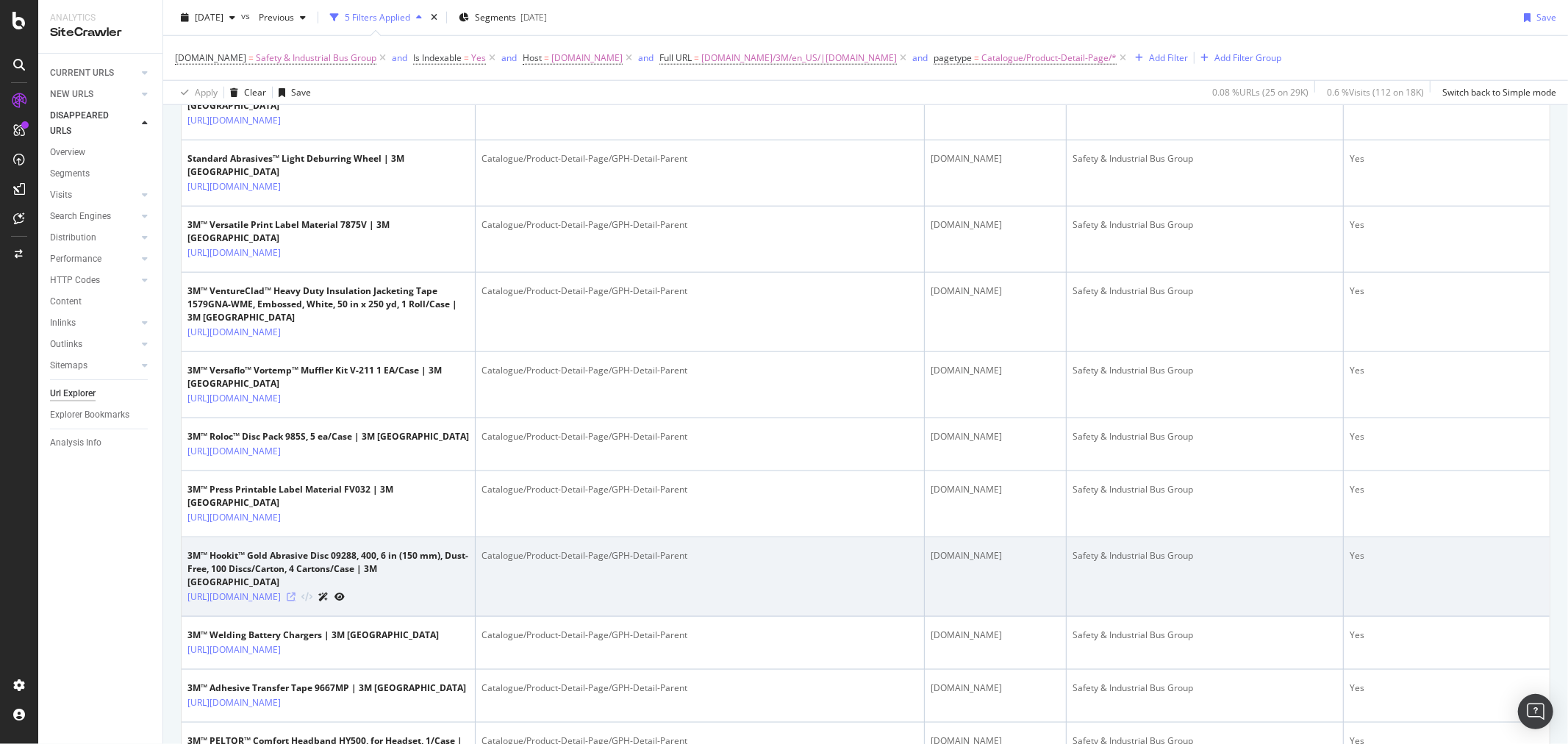
click at [295, 592] on icon at bounding box center [290, 596] width 9 height 9
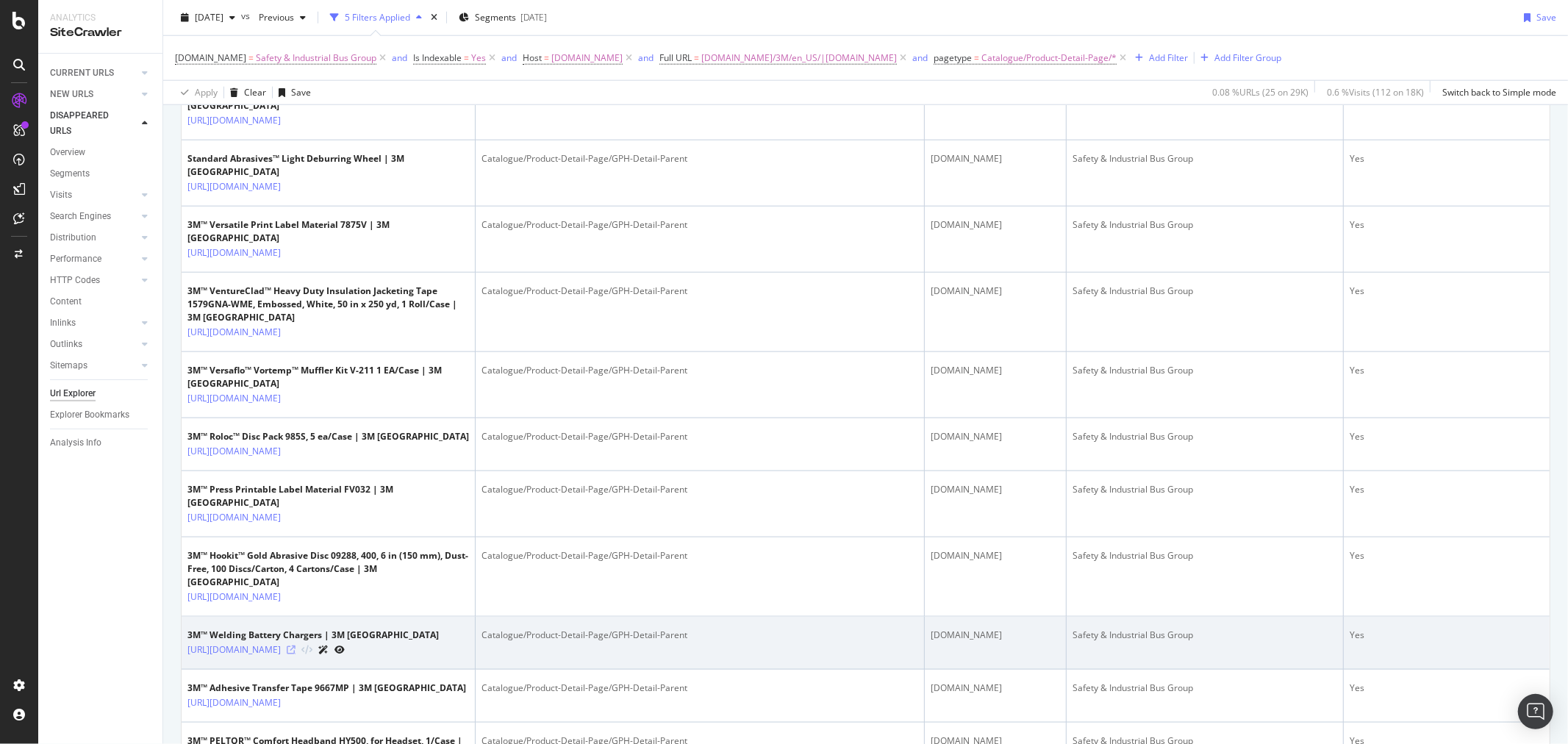
click at [295, 646] on icon at bounding box center [290, 650] width 9 height 9
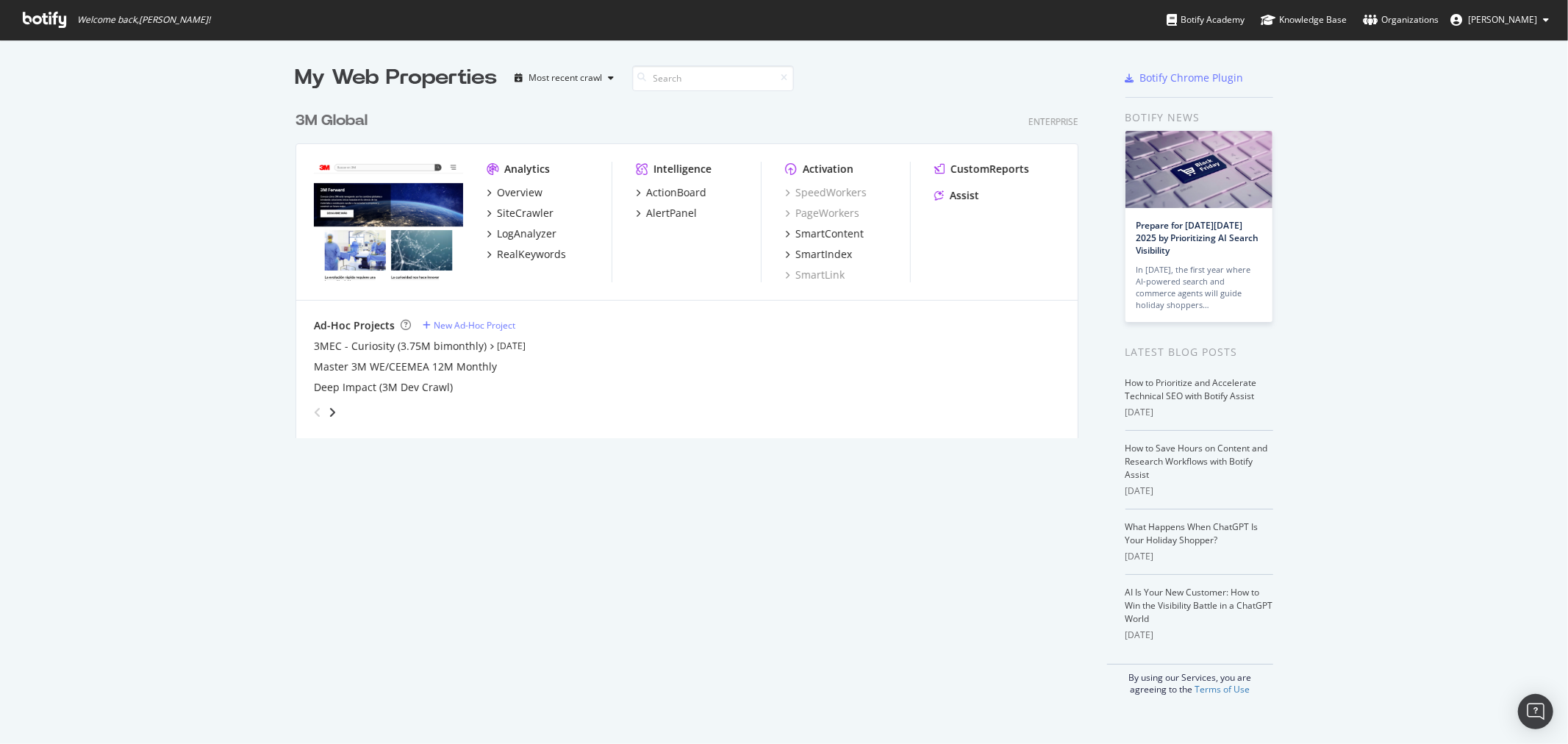
scroll to position [732, 1544]
